Goal: Contribute content: Add original content to the website for others to see

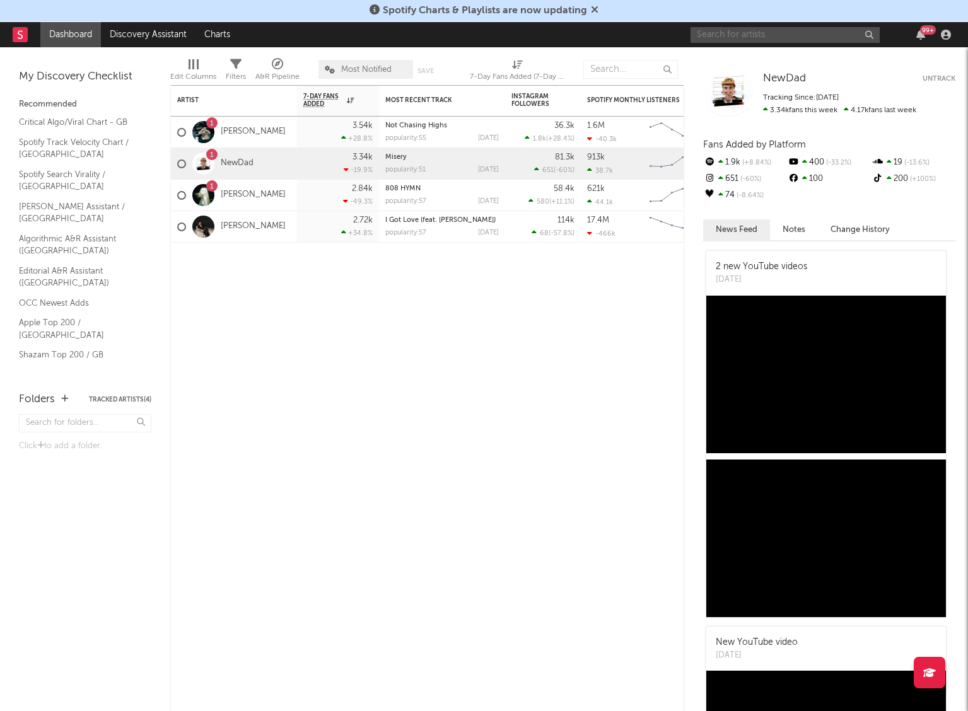
click at [778, 34] on input "text" at bounding box center [785, 35] width 189 height 16
type input "[PERSON_NAME]"
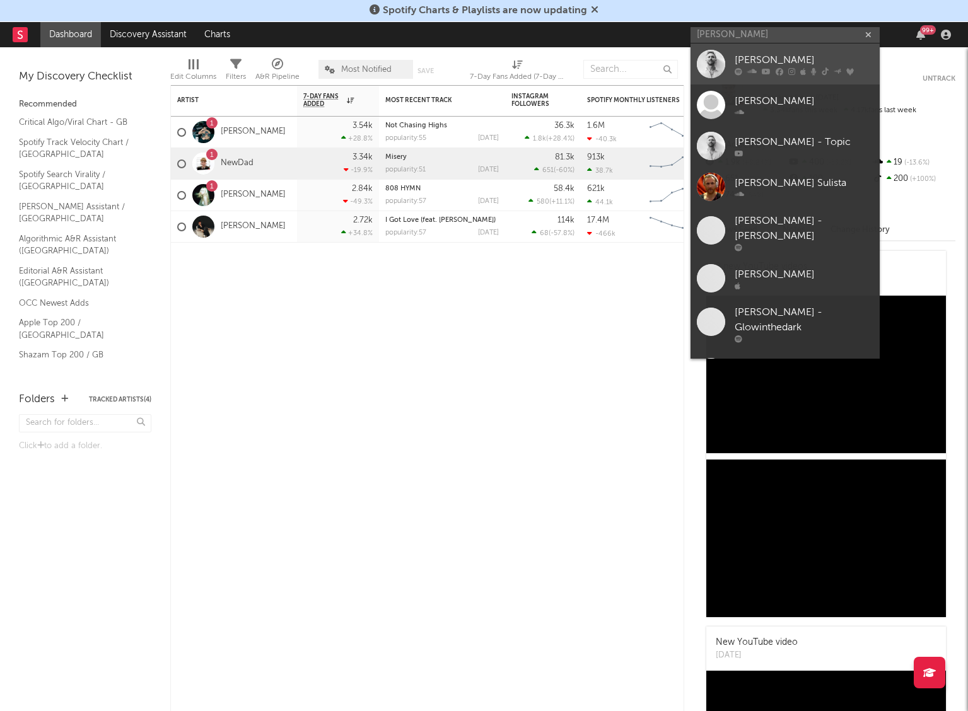
click at [769, 62] on div "[PERSON_NAME]" at bounding box center [804, 59] width 139 height 15
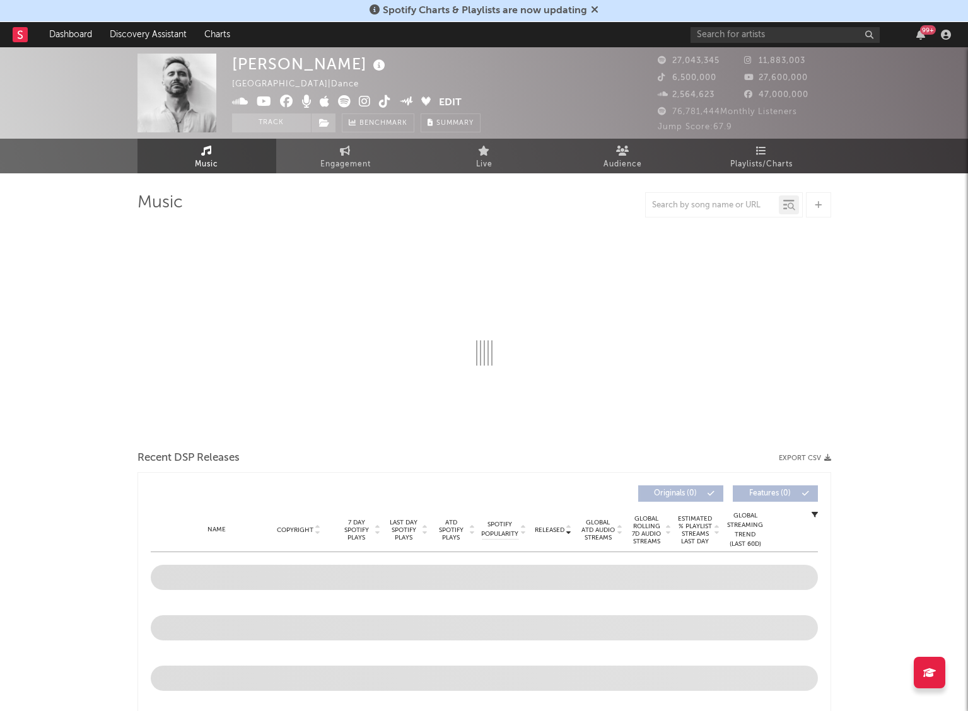
select select "6m"
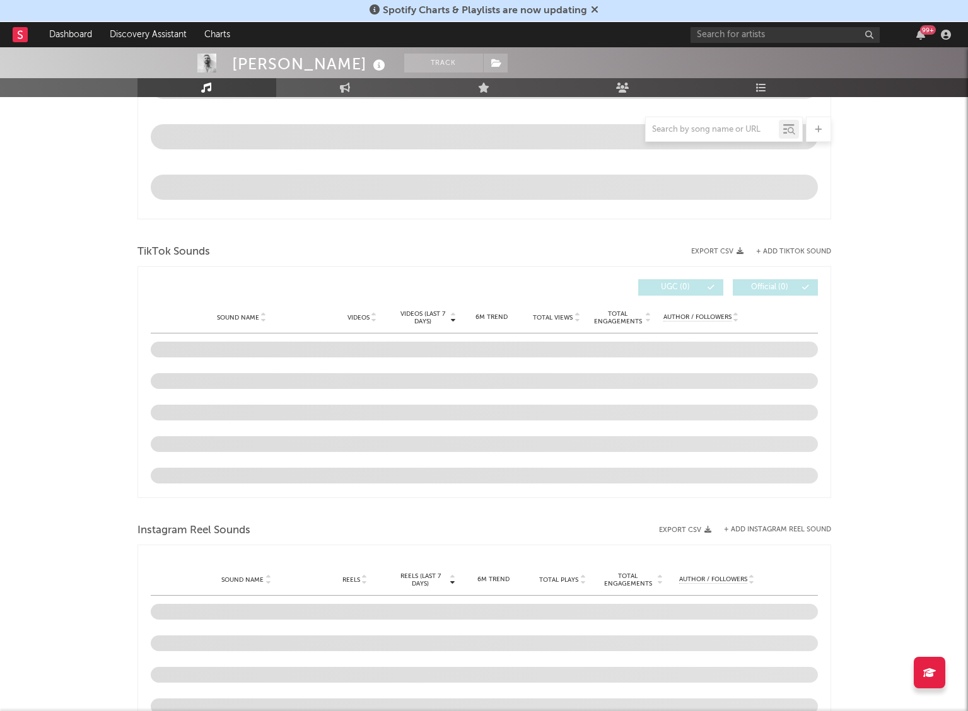
scroll to position [695, 0]
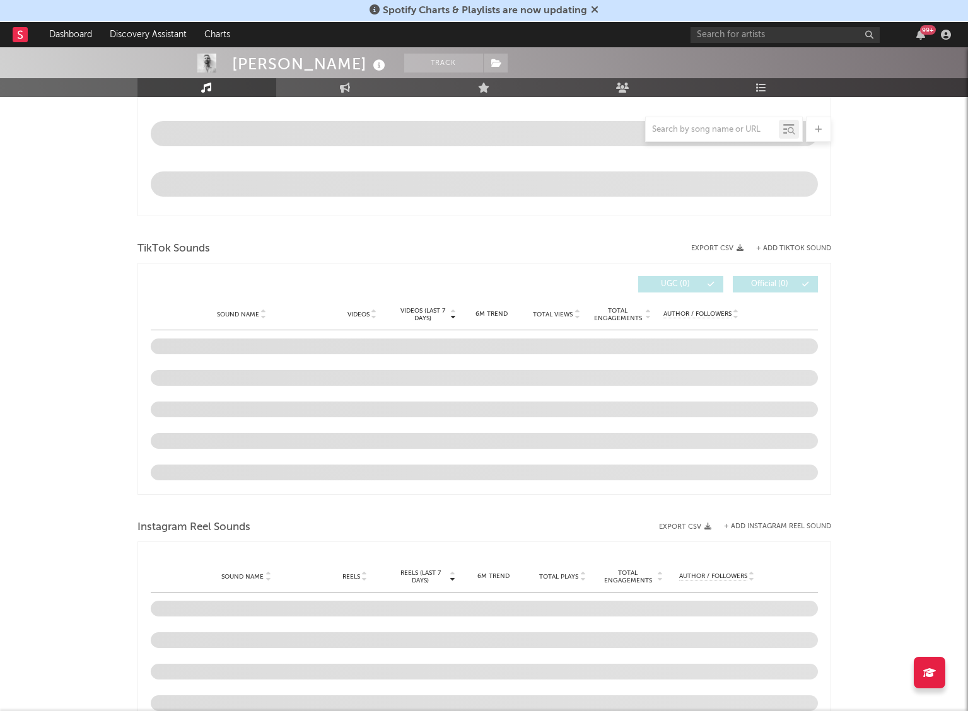
click at [802, 248] on button "+ Add TikTok Sound" at bounding box center [793, 248] width 75 height 7
click at [885, 330] on div "× Add TikTok Sound to [PERSON_NAME] 's Profile Submit" at bounding box center [484, 355] width 968 height 711
click at [795, 524] on button "+ Add Instagram Reel Sound" at bounding box center [777, 526] width 107 height 7
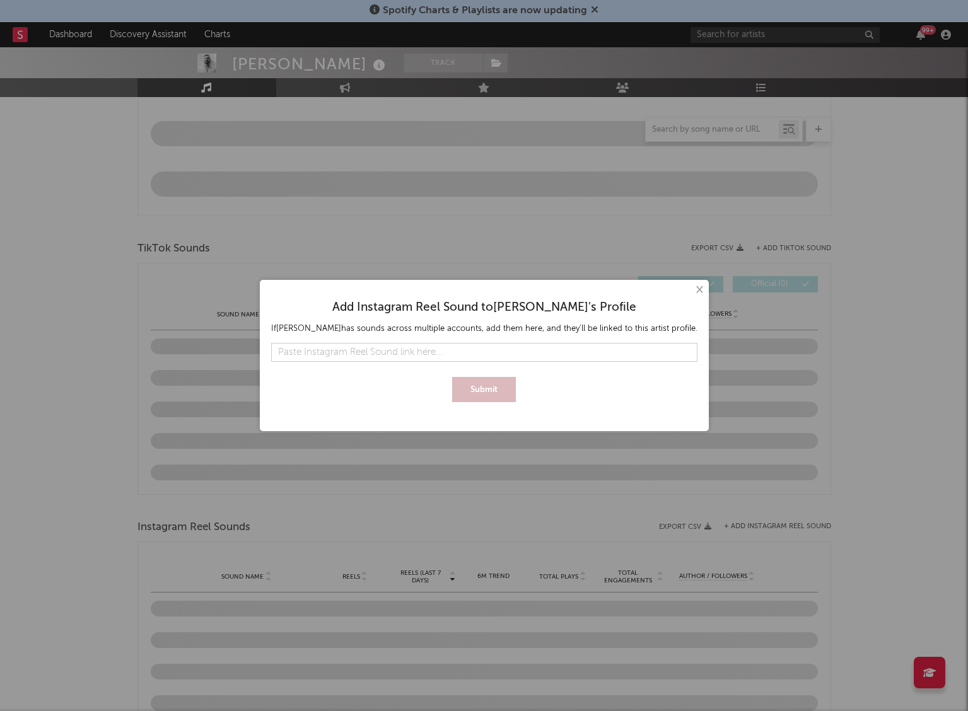
click at [394, 354] on input "text" at bounding box center [484, 352] width 426 height 19
type input "[URL][DOMAIN_NAME]"
click at [505, 394] on button "Submit" at bounding box center [484, 389] width 64 height 25
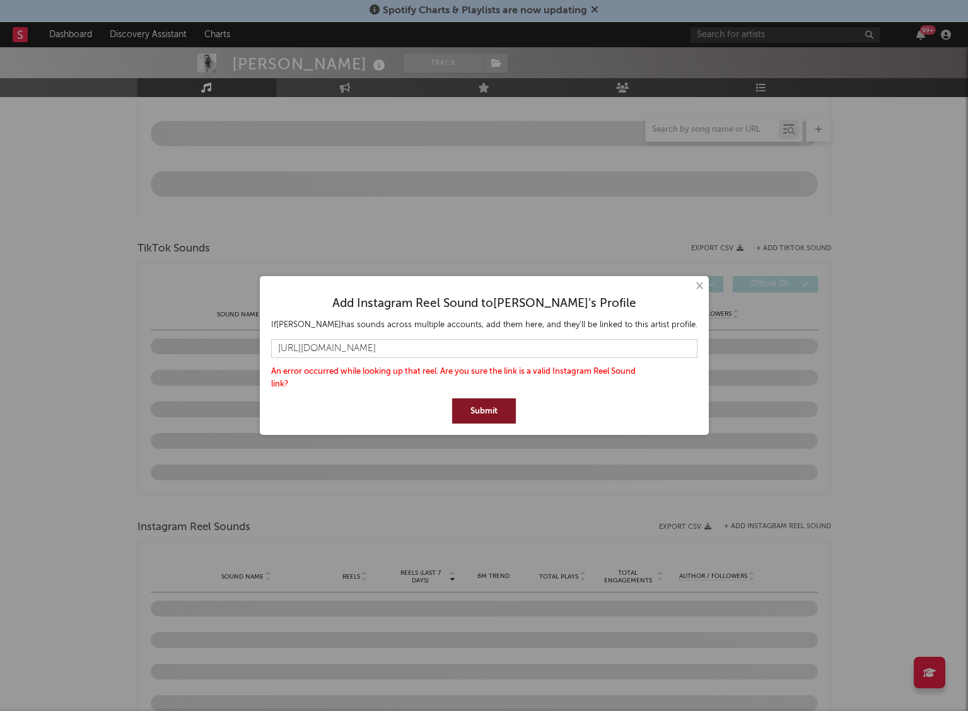
click at [692, 288] on button "×" at bounding box center [699, 286] width 14 height 14
